Goal: Transaction & Acquisition: Download file/media

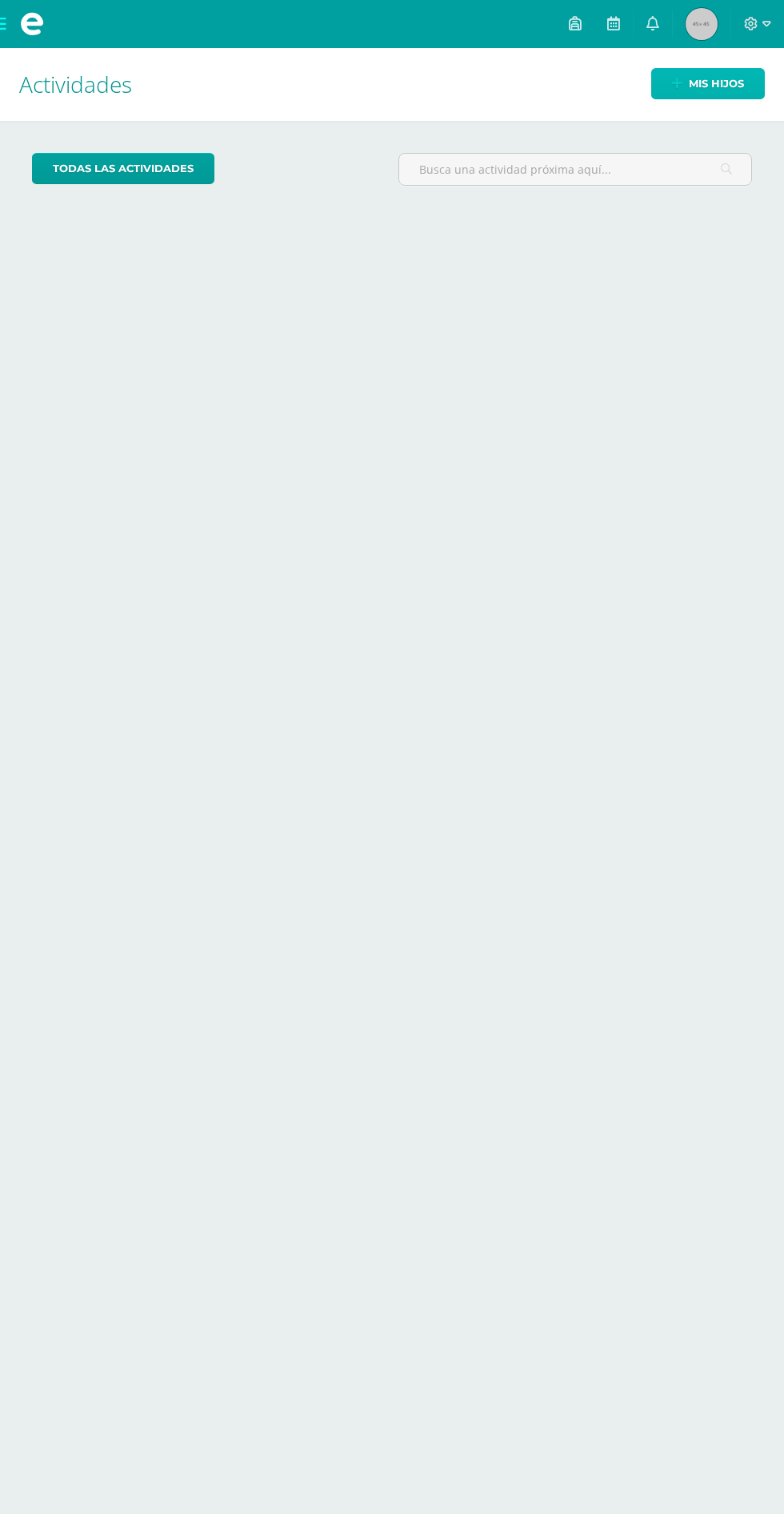
click at [721, 83] on span "Mis hijos" at bounding box center [717, 83] width 55 height 29
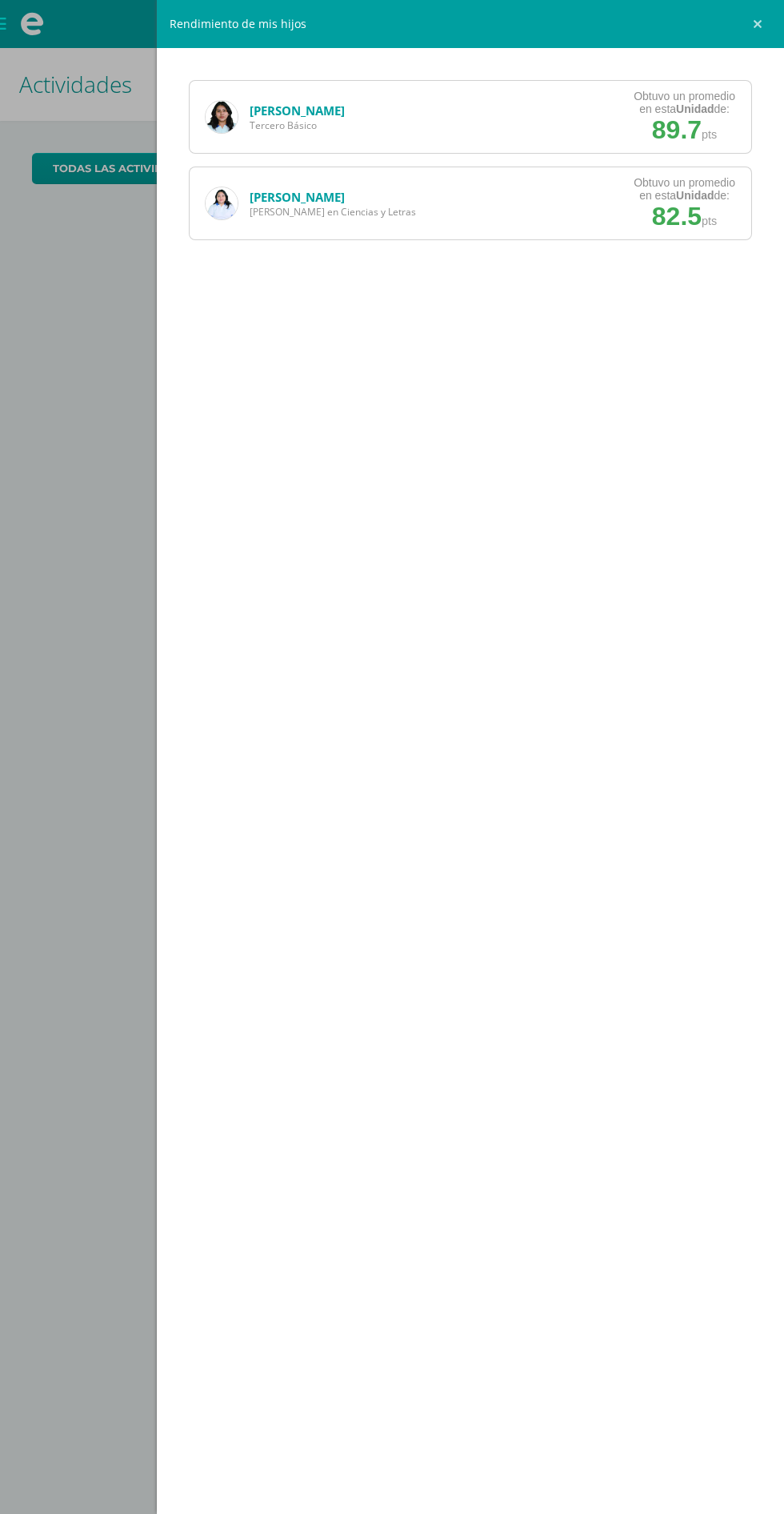
click at [692, 119] on span "89.7" at bounding box center [677, 130] width 49 height 28
click at [327, 110] on link "[PERSON_NAME]" at bounding box center [297, 110] width 95 height 16
click at [712, 131] on span "pts" at bounding box center [710, 135] width 15 height 13
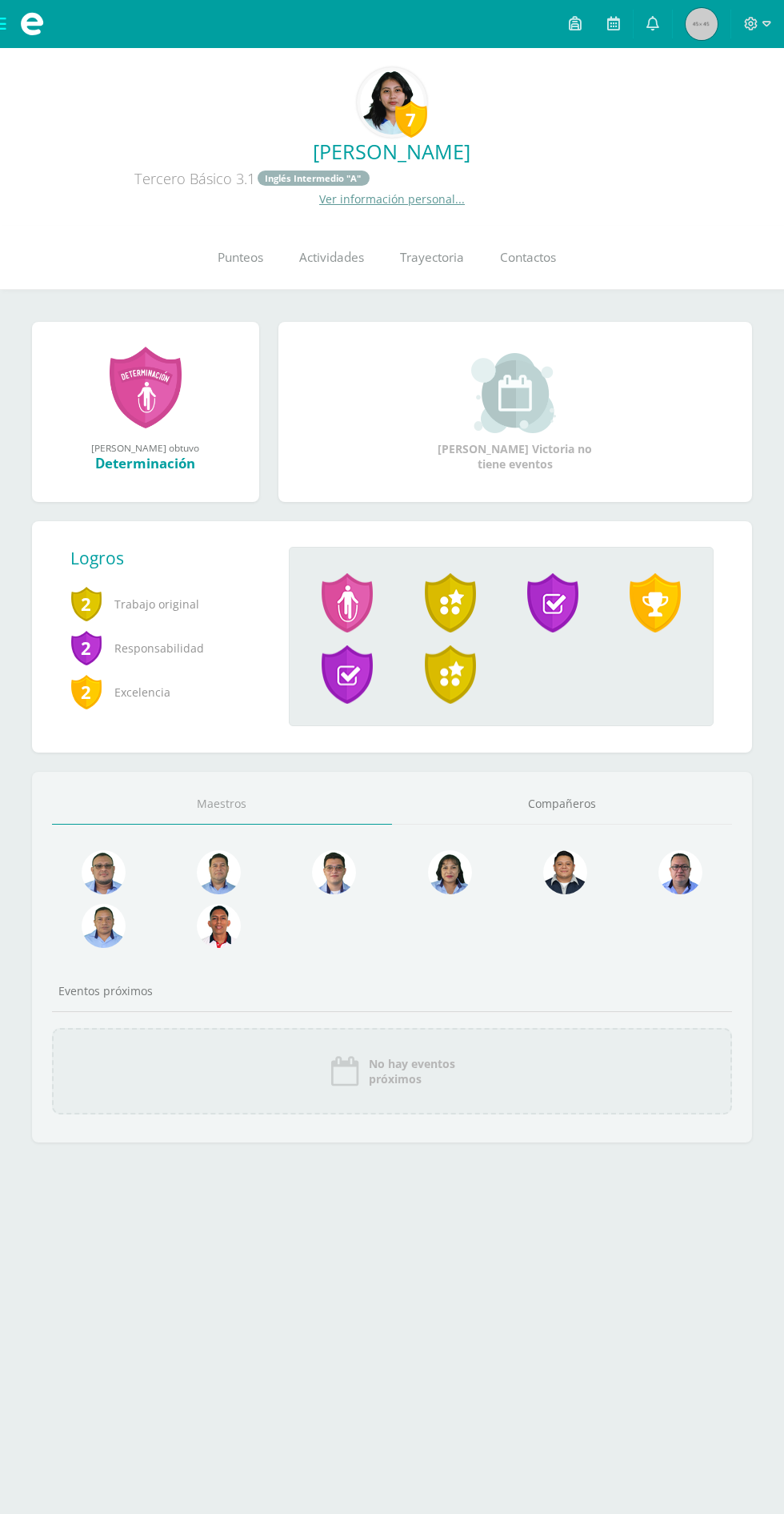
click at [775, 1194] on html "Archivos Cerrar panel Configuración Cerrar sesión Aura Patricia Mi Perfil Aviso…" at bounding box center [392, 596] width 784 height 1194
click at [242, 250] on span "Punteos" at bounding box center [242, 258] width 46 height 17
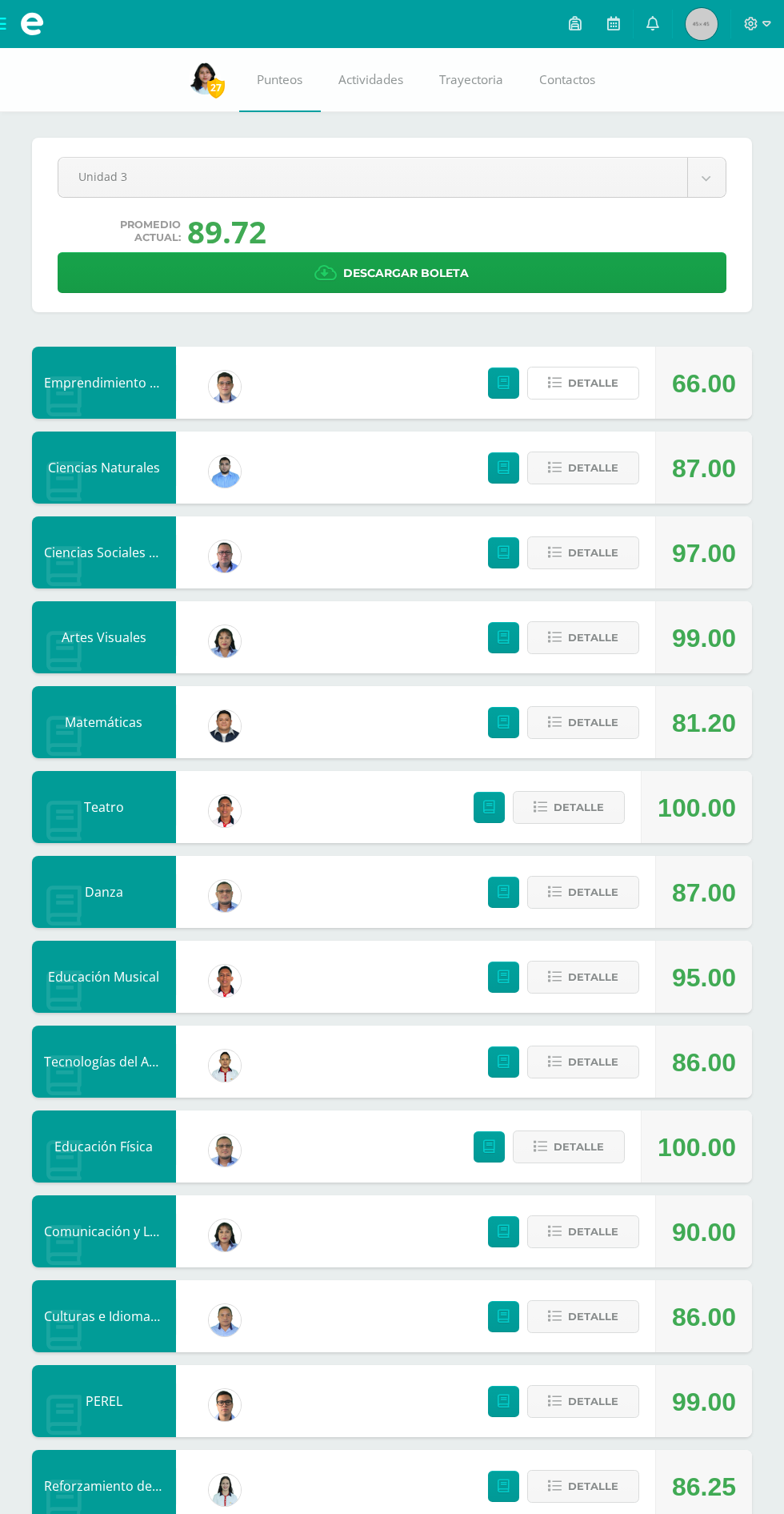
click at [593, 383] on span "Detalle" at bounding box center [593, 382] width 50 height 29
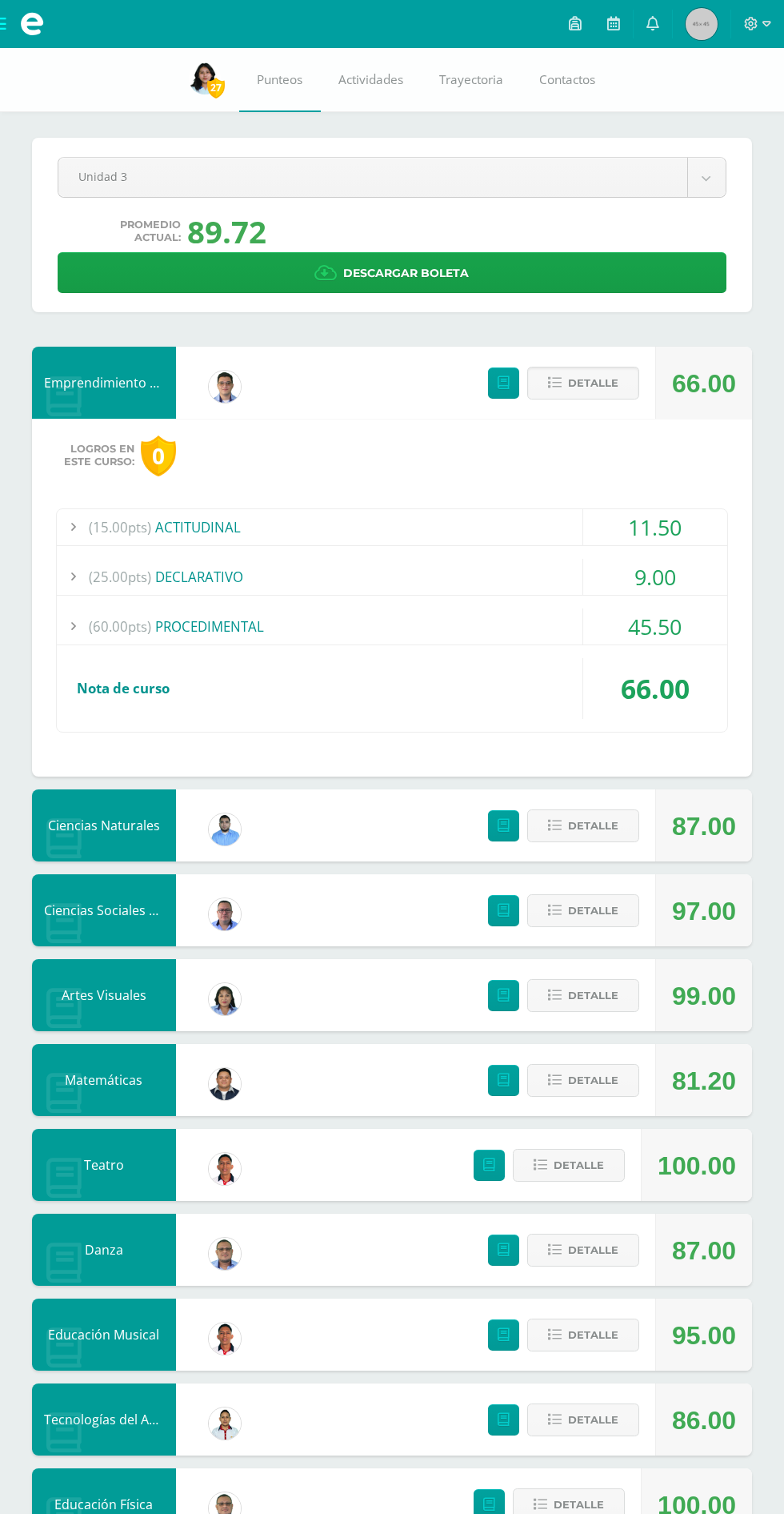
click at [315, 570] on div "(25.00pts) DECLARATIVO" at bounding box center [392, 576] width 671 height 36
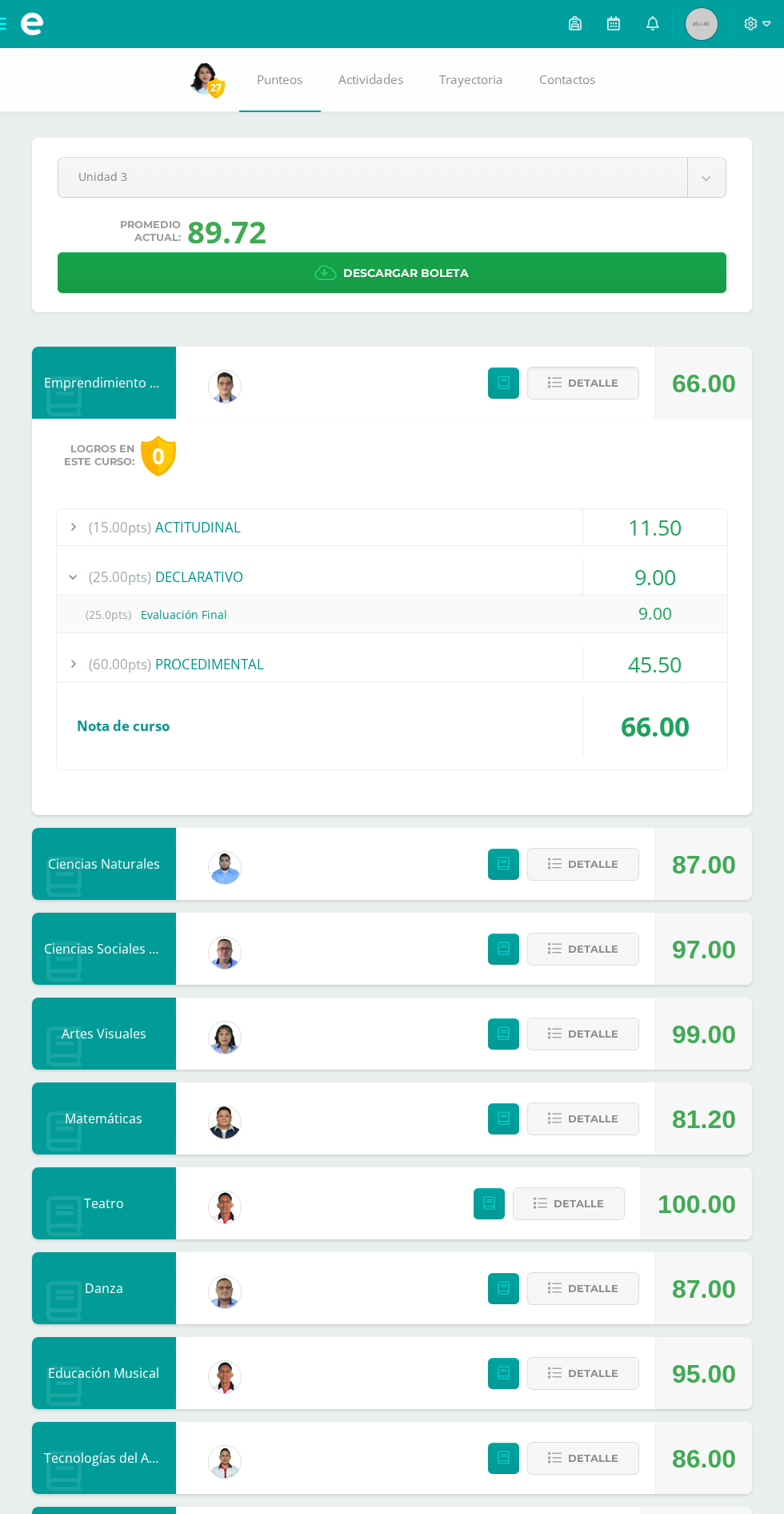
click at [318, 582] on div "(25.00pts) DECLARATIVO" at bounding box center [392, 576] width 671 height 36
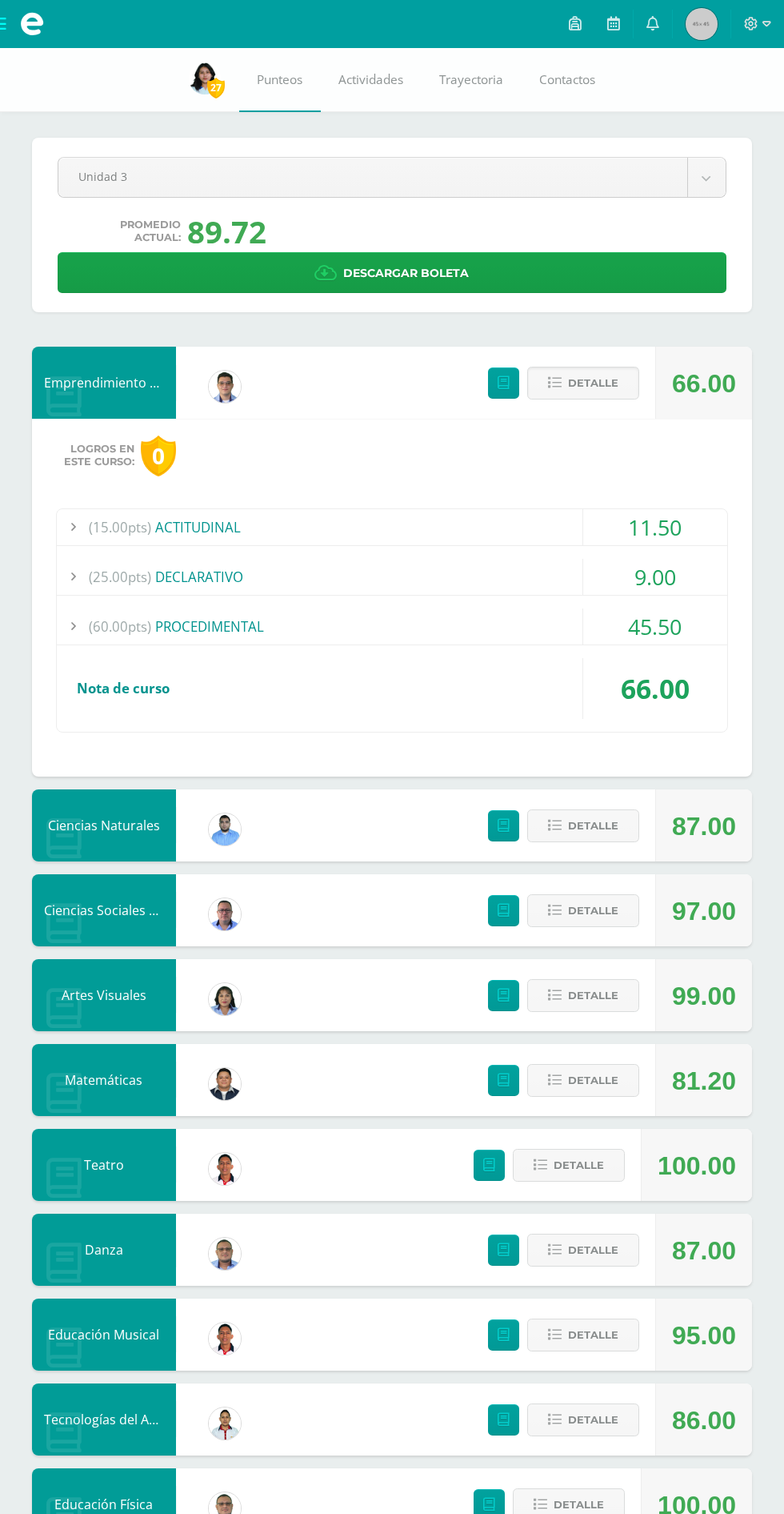
click at [284, 615] on div "(60.00pts) PROCEDIMENTAL" at bounding box center [392, 627] width 671 height 36
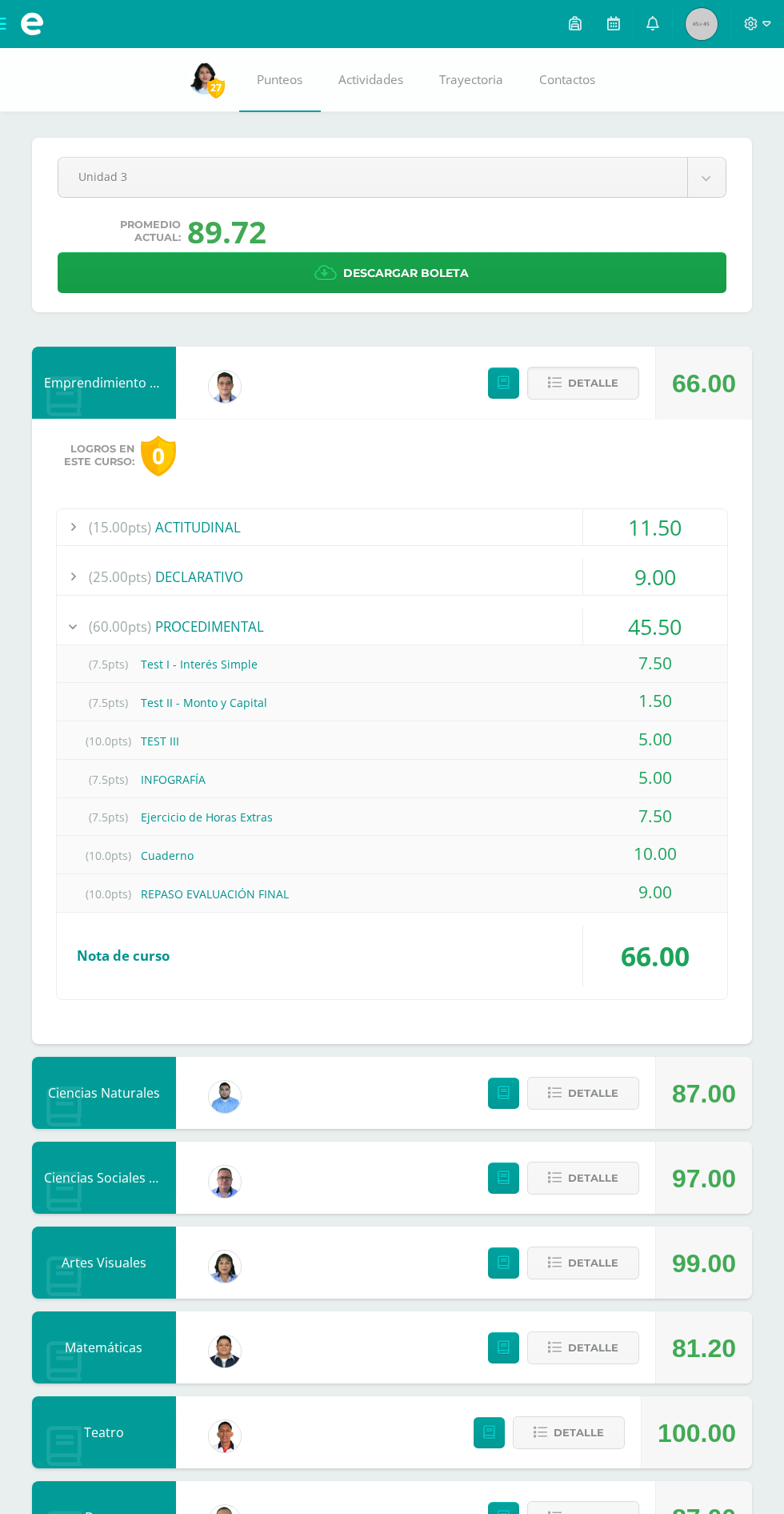
click at [582, 383] on span "Detalle" at bounding box center [593, 382] width 50 height 29
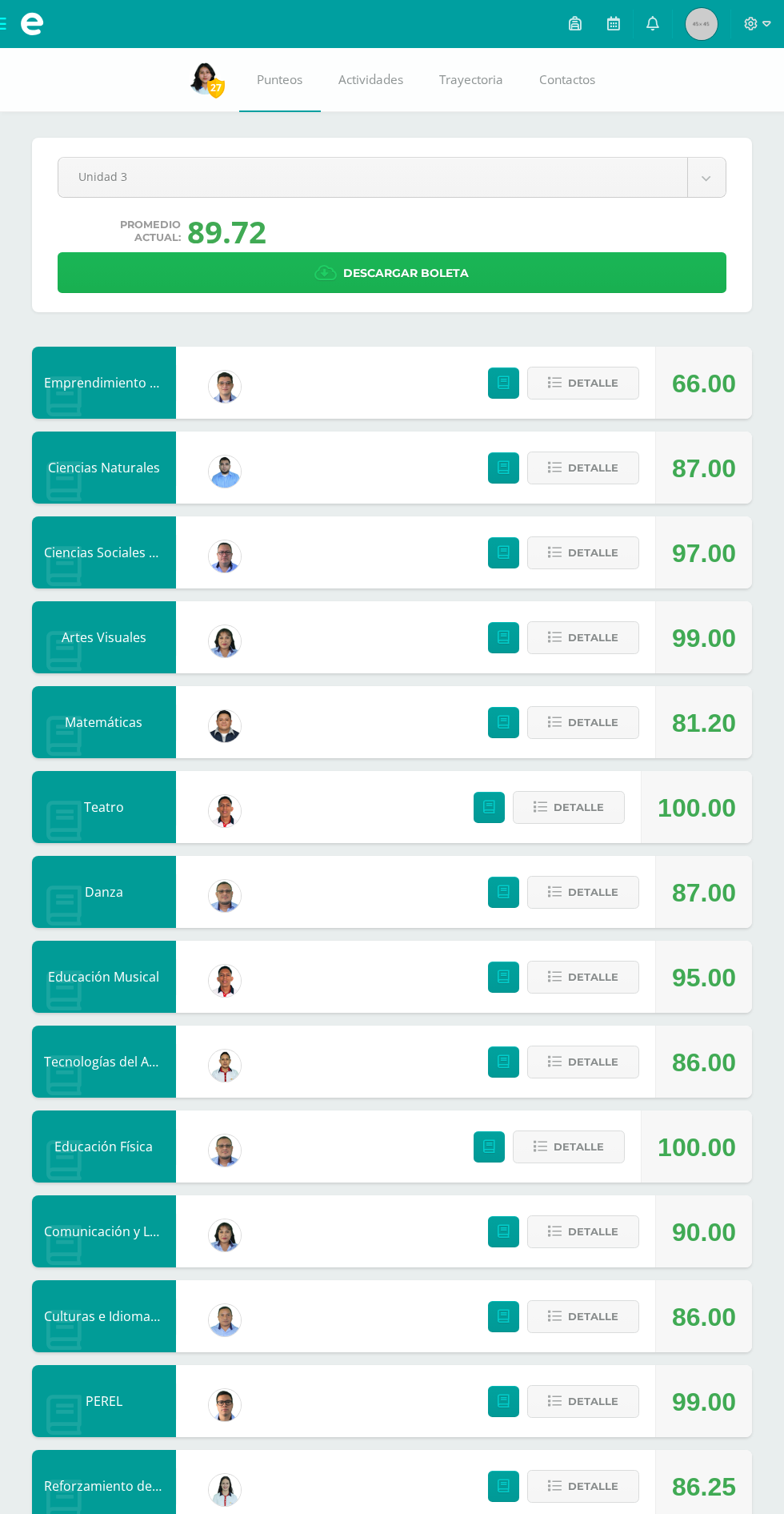
click at [537, 281] on link "Descargar boleta" at bounding box center [392, 272] width 669 height 41
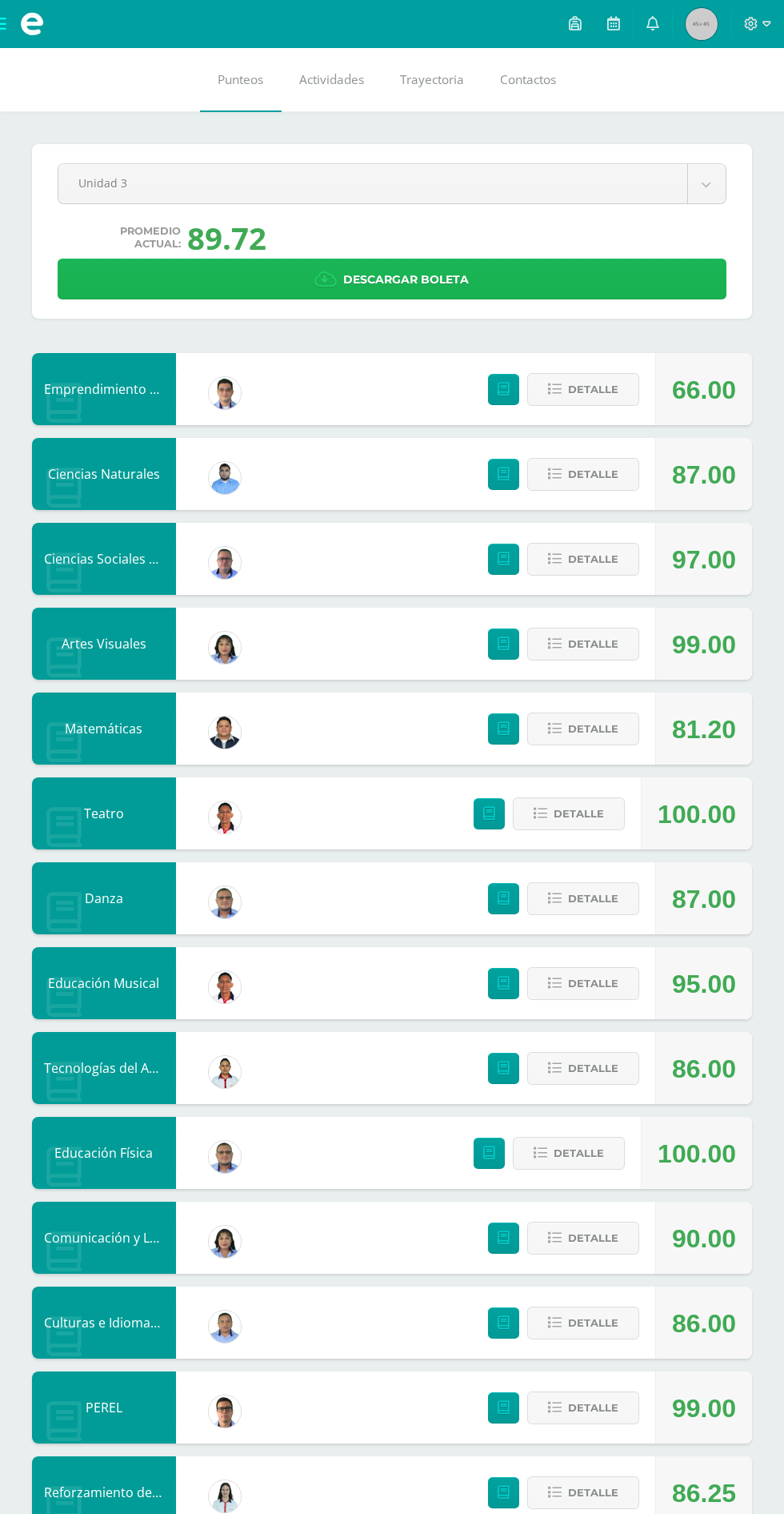
click at [578, 281] on link "Descargar boleta" at bounding box center [392, 279] width 669 height 41
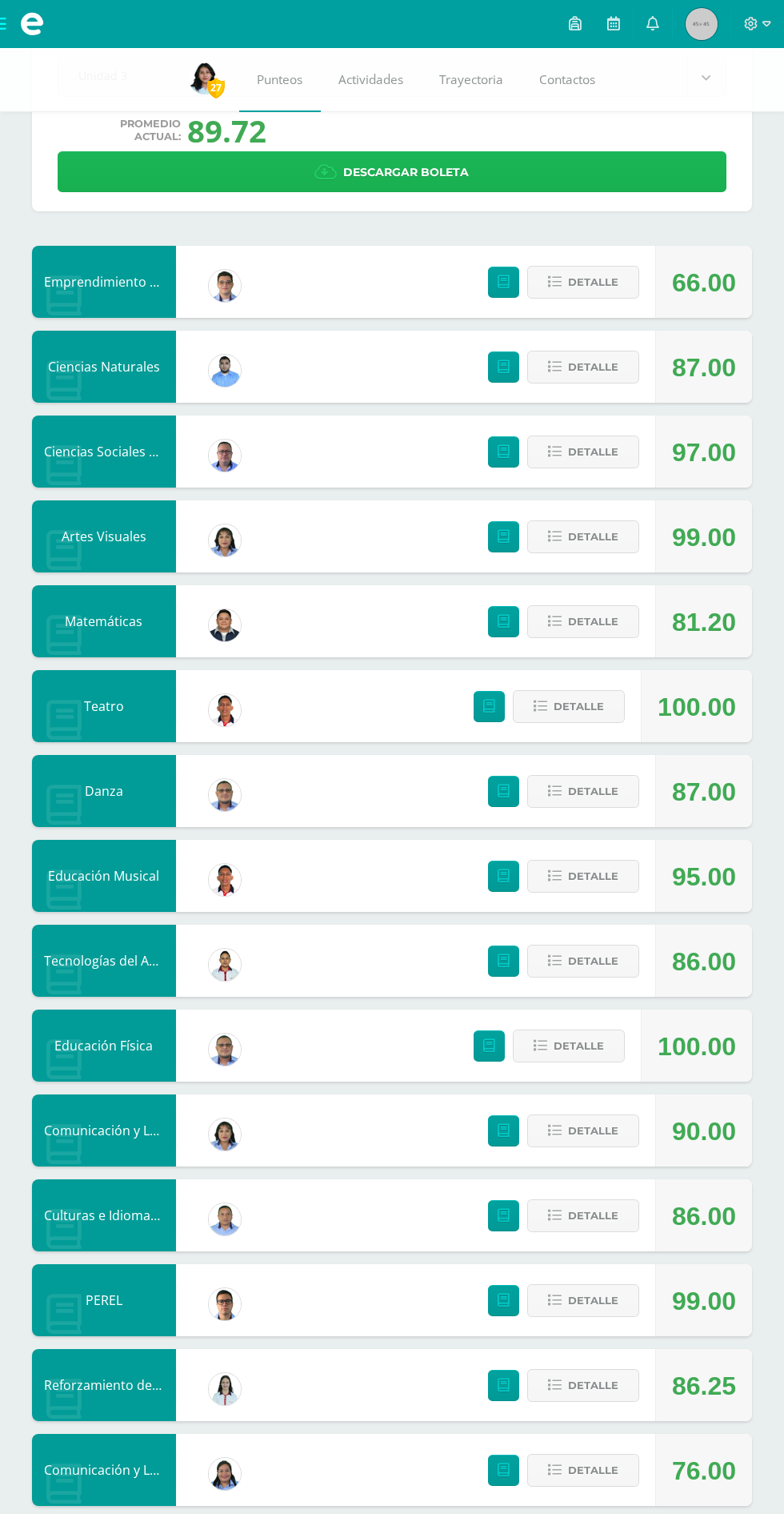
scroll to position [100, 0]
